Goal: Navigation & Orientation: Find specific page/section

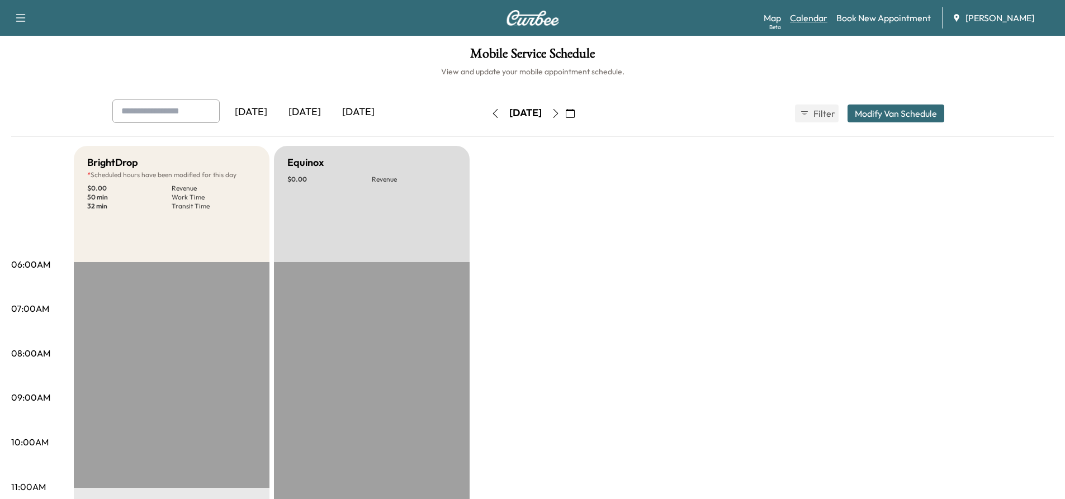
click at [811, 19] on link "Calendar" at bounding box center [808, 17] width 37 height 13
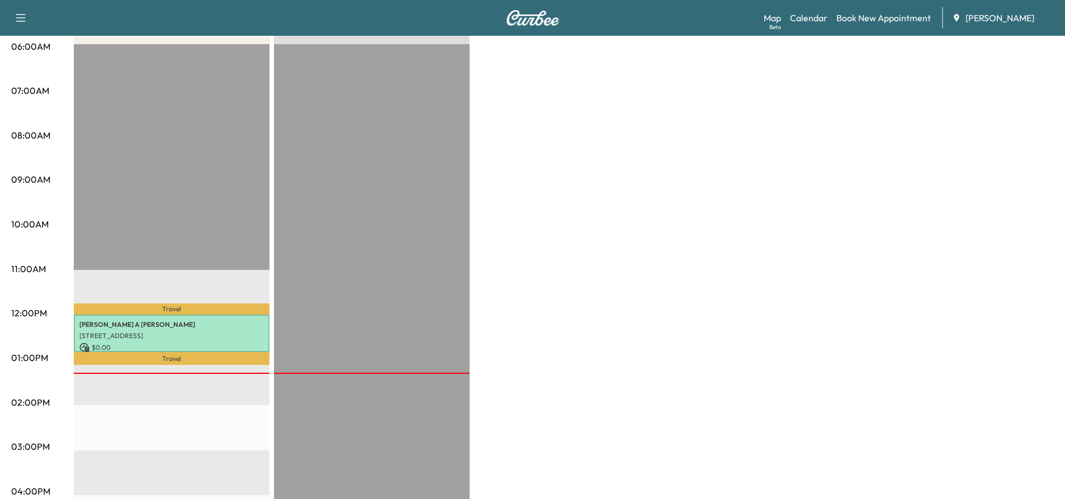
scroll to position [224, 0]
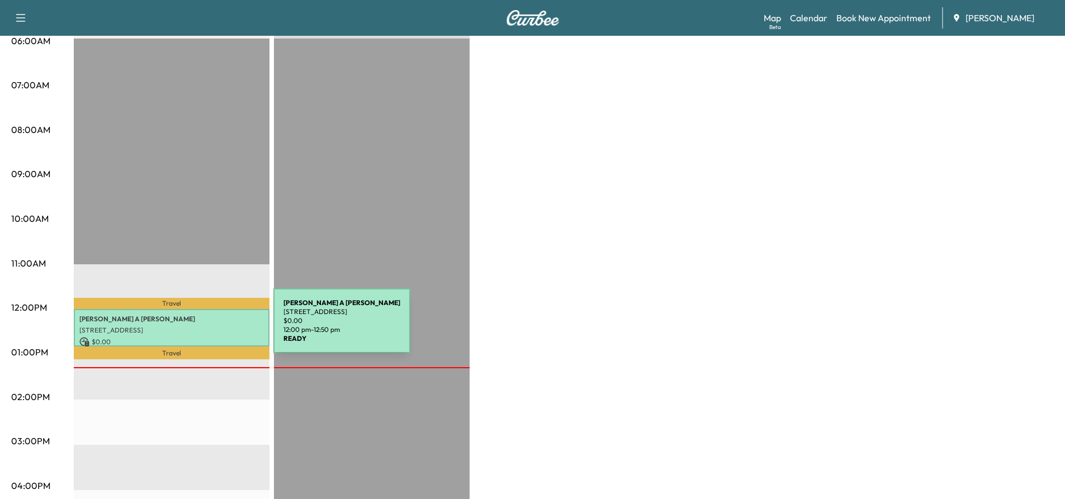
click at [190, 328] on p "[STREET_ADDRESS]" at bounding box center [171, 330] width 185 height 9
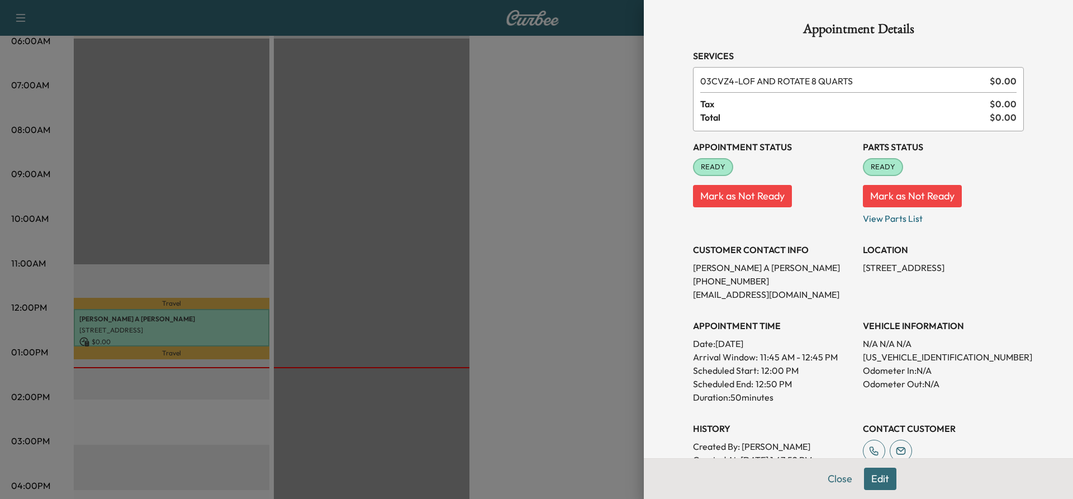
click at [594, 103] on div at bounding box center [536, 249] width 1073 height 499
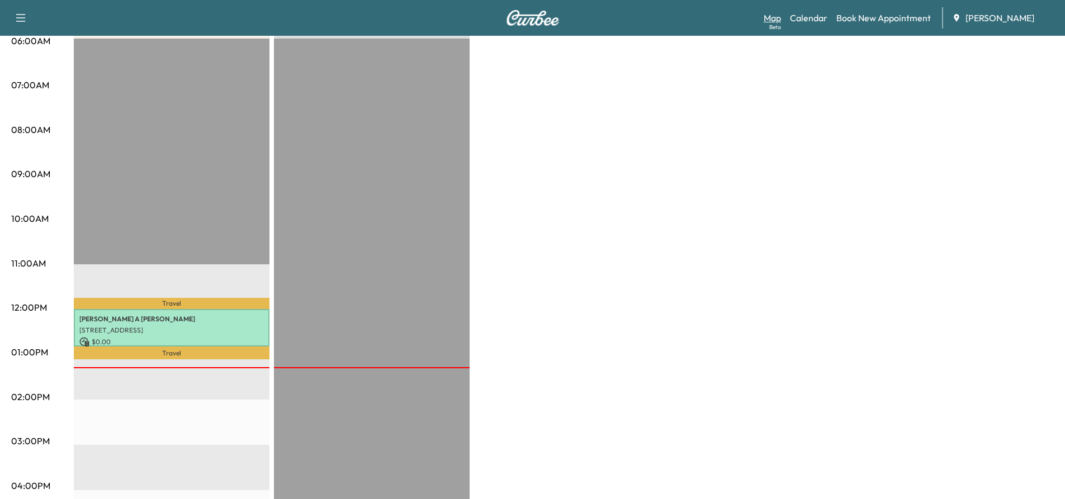
click at [767, 16] on link "Map Beta" at bounding box center [772, 17] width 17 height 13
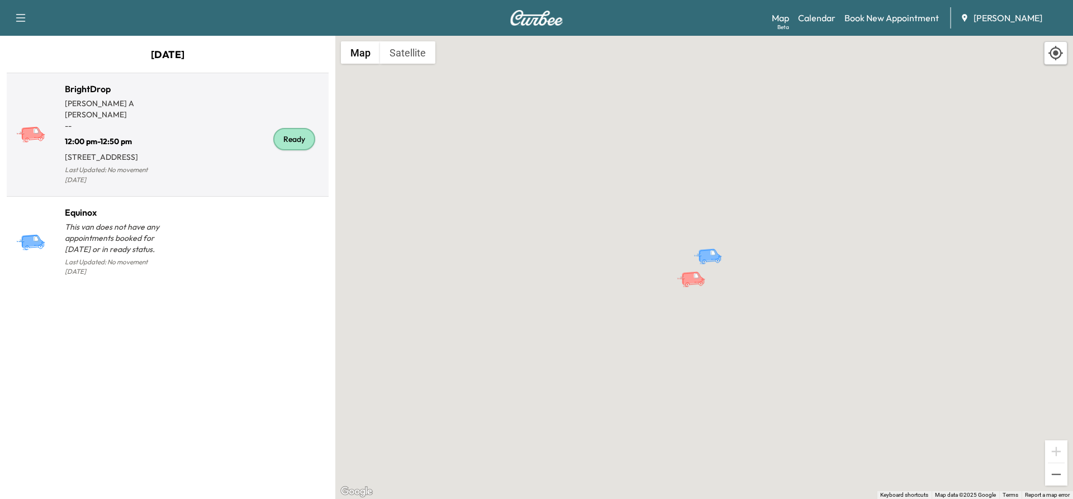
click at [121, 147] on p "[STREET_ADDRESS]" at bounding box center [116, 155] width 103 height 16
